Goal: Information Seeking & Learning: Learn about a topic

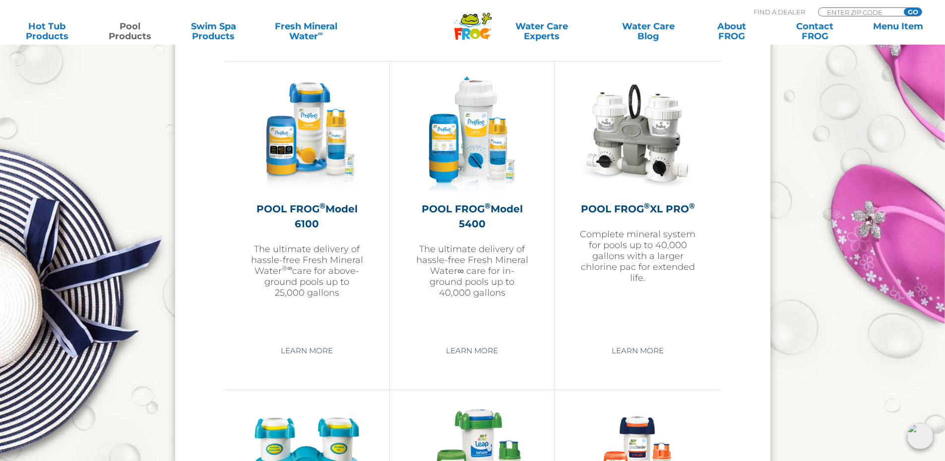
scroll to position [1141, 0]
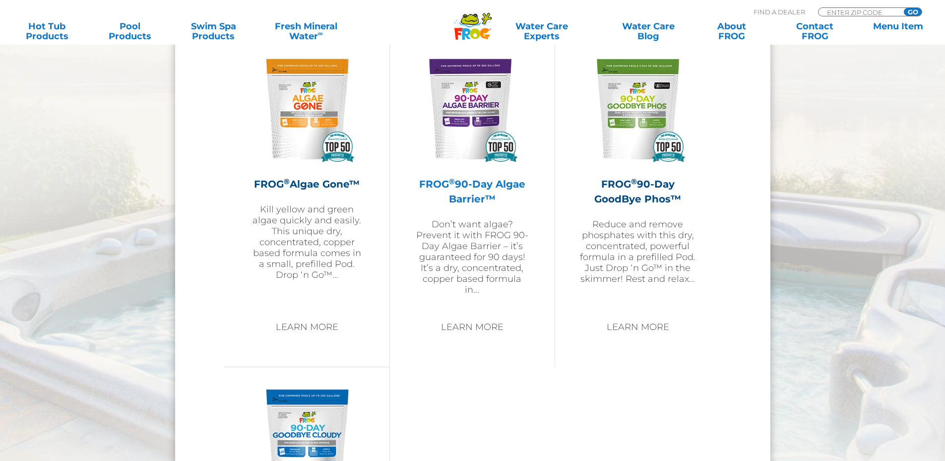
scroll to position [992, 0]
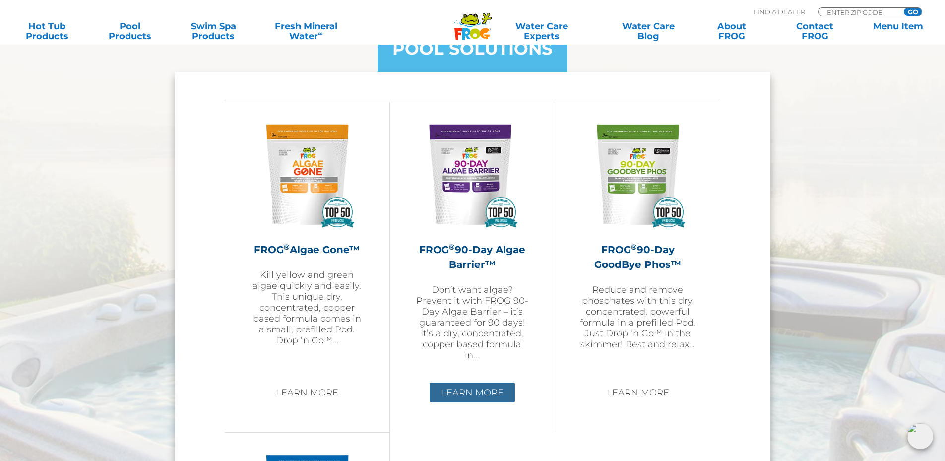
click at [470, 392] on link "Learn More" at bounding box center [472, 392] width 85 height 20
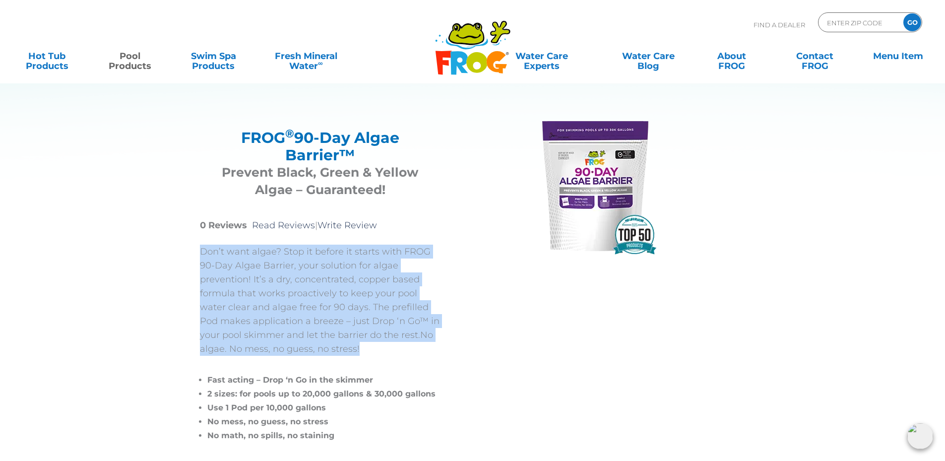
drag, startPoint x: 200, startPoint y: 252, endPoint x: 387, endPoint y: 344, distance: 207.6
click at [387, 344] on p "Don’t want algae? Stop it before it starts with FROG 90-Day Algae Barrier, your…" at bounding box center [320, 300] width 241 height 111
copy p "Don’t want algae? Stop it before it starts with FROG 90-Day Algae Barrier, your…"
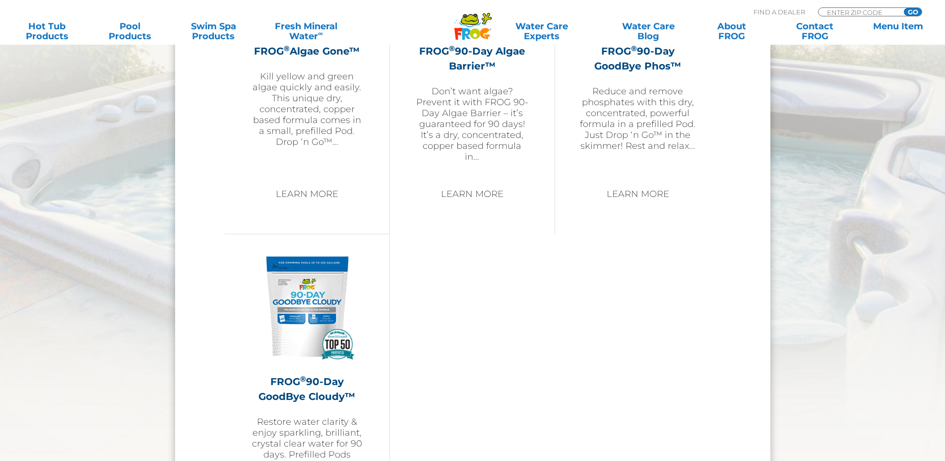
scroll to position [1042, 0]
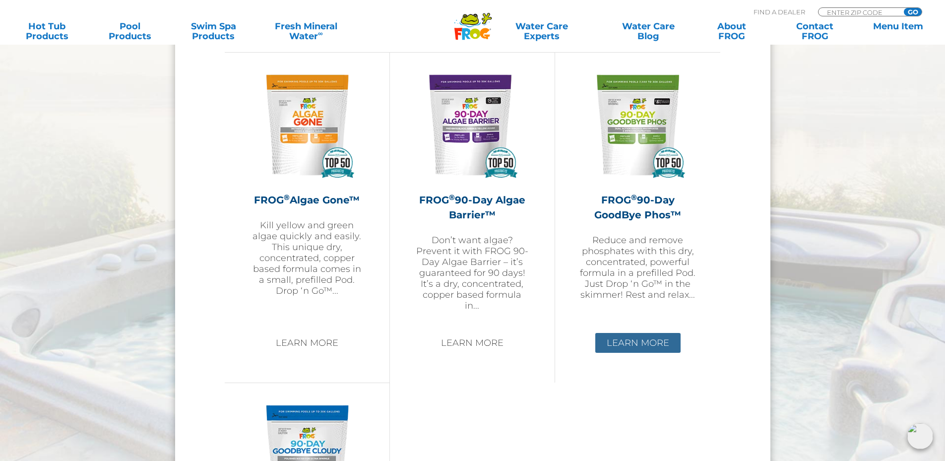
click at [631, 344] on link "Learn More" at bounding box center [637, 343] width 85 height 20
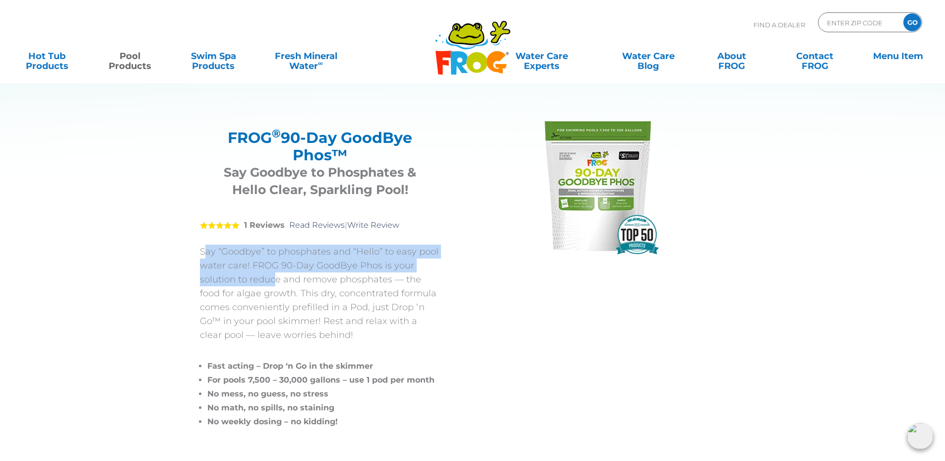
drag, startPoint x: 202, startPoint y: 251, endPoint x: 278, endPoint y: 279, distance: 80.2
click at [277, 278] on p "Say “Goodbye” to phosphates and “Hello” to easy pool water care! FROG 90-Day Go…" at bounding box center [320, 293] width 241 height 97
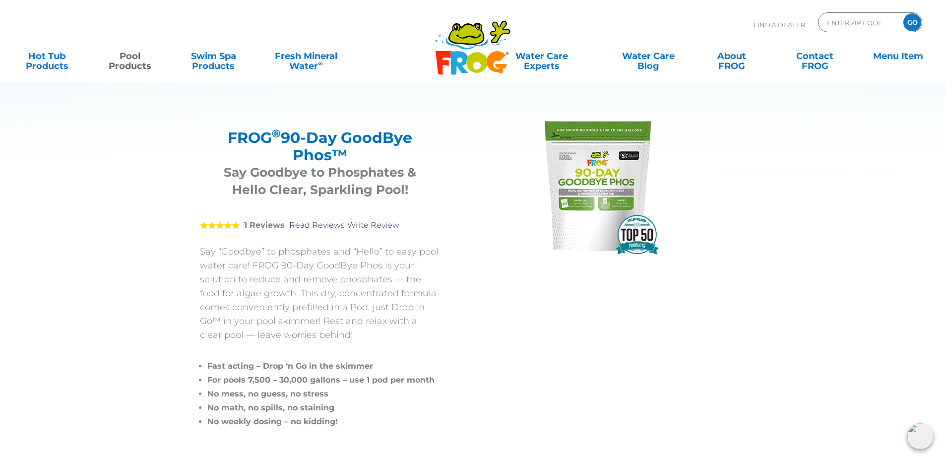
drag, startPoint x: 377, startPoint y: 348, endPoint x: 269, endPoint y: 312, distance: 114.0
click at [375, 347] on ul "Fast acting – Drop ‘n Go in the skimmer For pools 7,500 – 30,000 gallons – use …" at bounding box center [323, 388] width 233 height 82
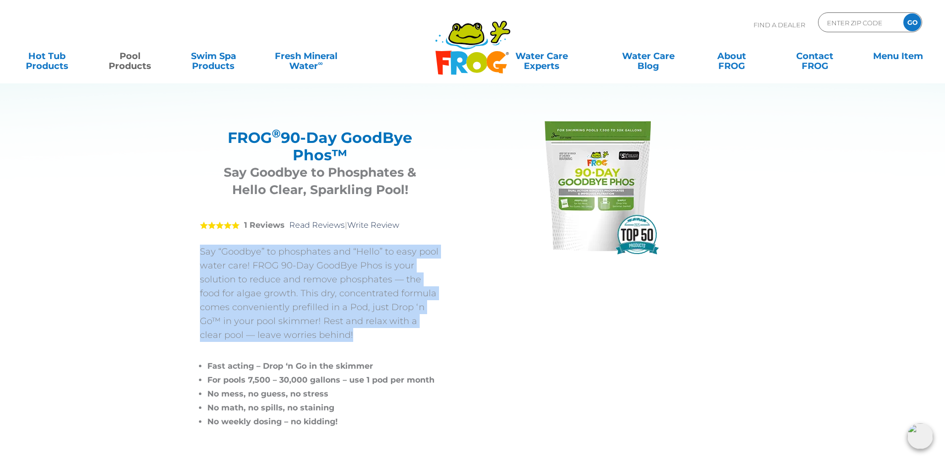
drag, startPoint x: 200, startPoint y: 252, endPoint x: 349, endPoint y: 334, distance: 169.6
click at [349, 334] on p "Say “Goodbye” to phosphates and “Hello” to easy pool water care! FROG 90-Day Go…" at bounding box center [320, 293] width 241 height 97
copy p "Say “Goodbye” to phosphates and “Hello” to easy pool water care! FROG 90-Day Go…"
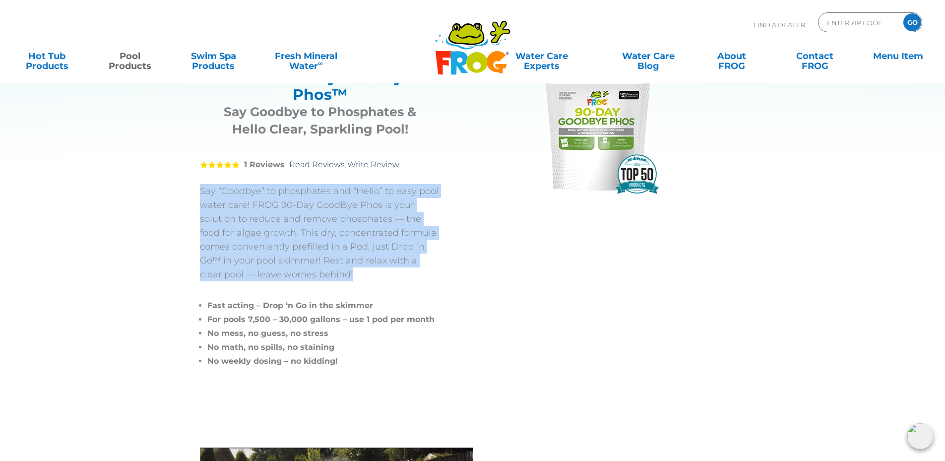
scroll to position [149, 0]
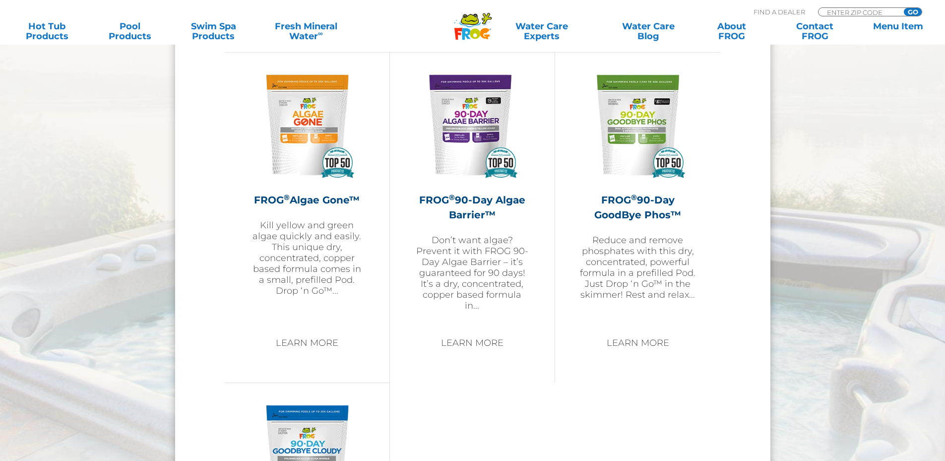
scroll to position [1339, 0]
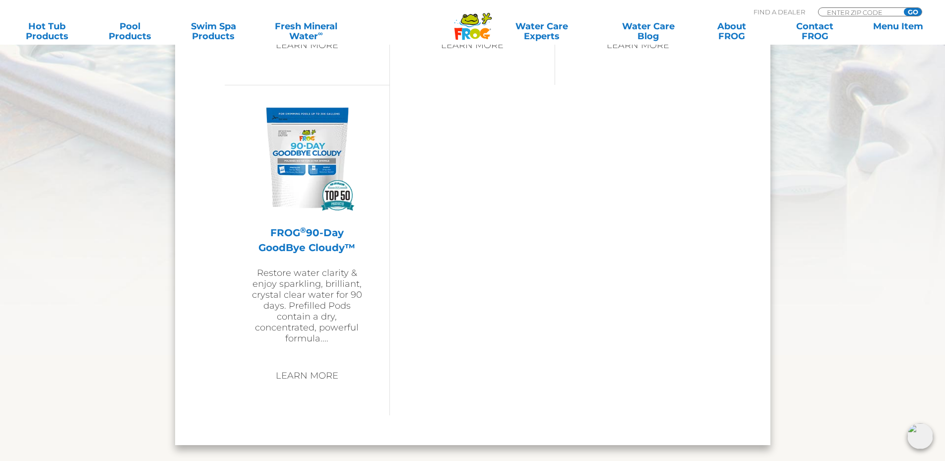
click at [299, 238] on h2 "FROG ® 90-Day GoodBye Cloudy™" at bounding box center [307, 240] width 115 height 30
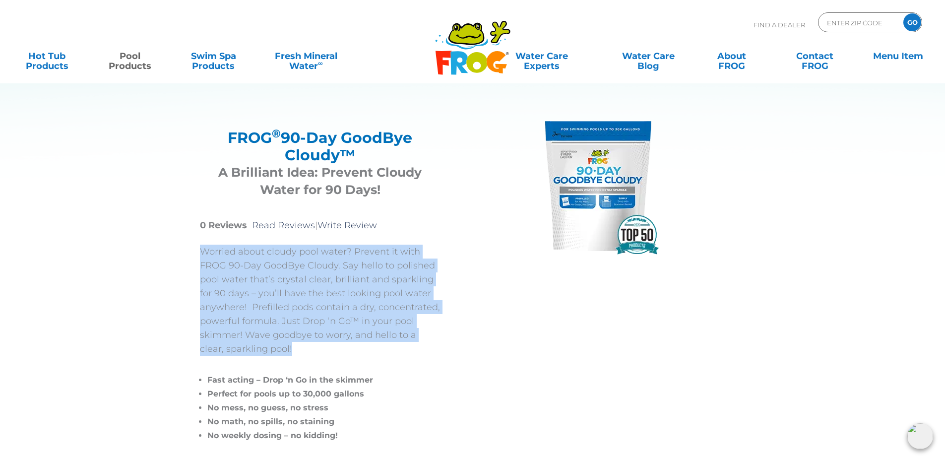
drag, startPoint x: 196, startPoint y: 252, endPoint x: 320, endPoint y: 347, distance: 155.7
click at [320, 347] on div "FROG ® 90-Day GoodBye Cloudy™ FROG ® 90-Day GoodBye Cloudy™ A Brilliant Idea: P…" at bounding box center [465, 279] width 580 height 435
copy p "Worried about cloudy pool water? Prevent it with FROG 90-Day GoodBye Cloudy. Sa…"
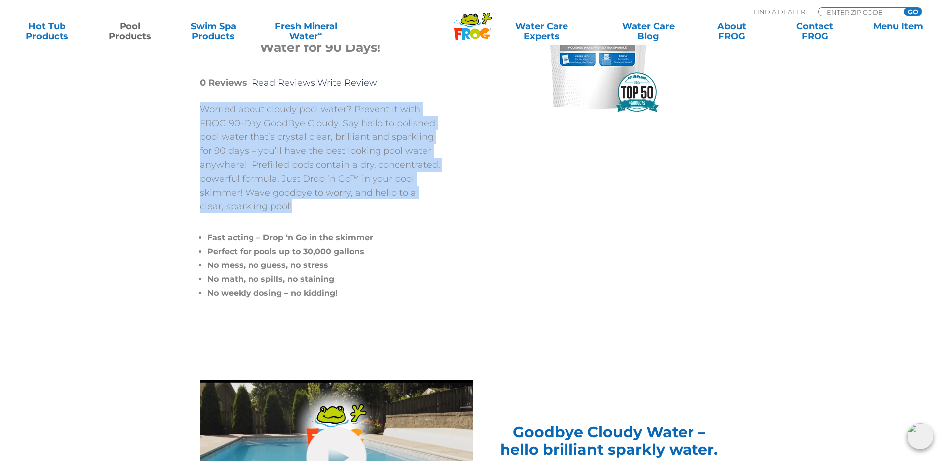
scroll to position [50, 0]
